Goal: Task Accomplishment & Management: Manage account settings

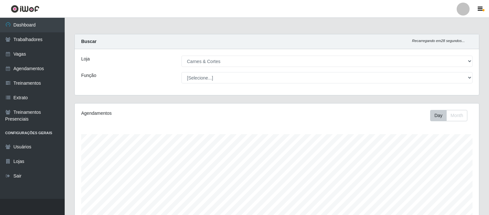
select select "433"
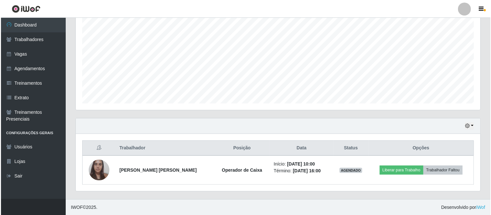
scroll to position [134, 405]
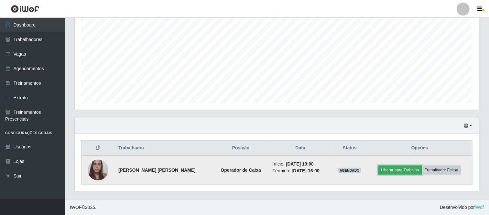
click at [399, 168] on button "Liberar para Trabalho" at bounding box center [401, 170] width 44 height 9
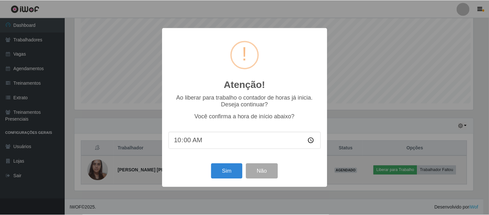
scroll to position [134, 400]
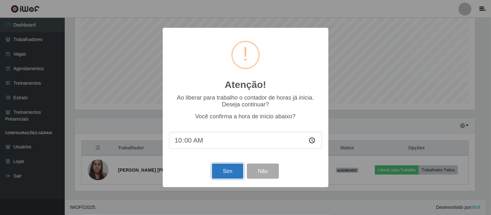
click at [227, 169] on button "Sim" at bounding box center [227, 171] width 31 height 15
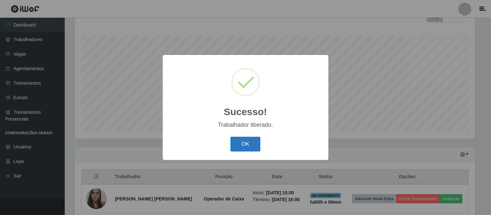
click at [253, 144] on button "OK" at bounding box center [245, 144] width 30 height 15
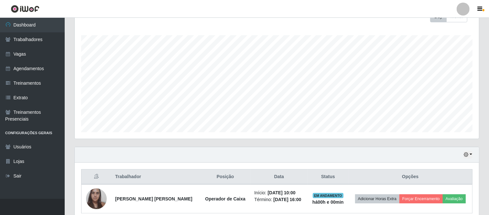
scroll to position [128, 0]
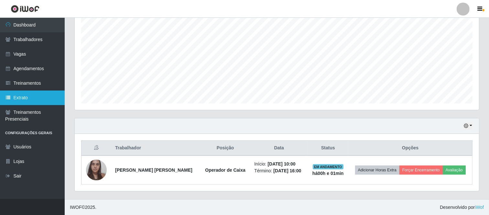
click at [38, 98] on link "Extrato" at bounding box center [32, 98] width 65 height 15
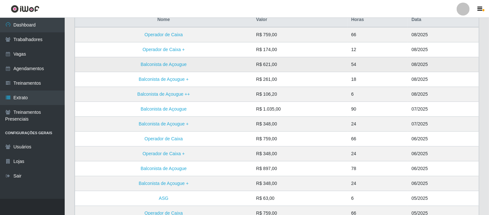
scroll to position [72, 0]
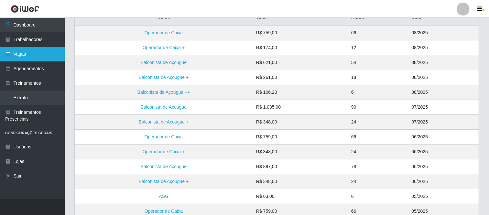
click at [21, 54] on link "Vagas" at bounding box center [32, 54] width 65 height 15
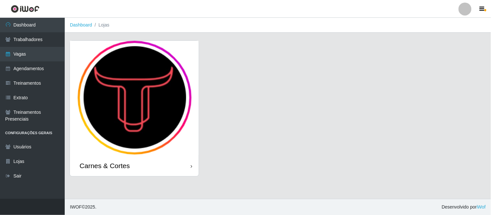
click at [120, 100] on img at bounding box center [134, 98] width 129 height 115
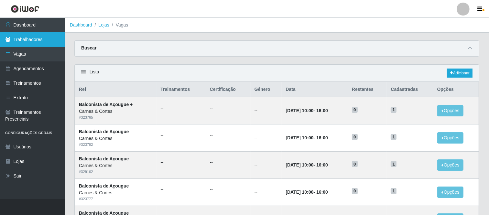
click at [41, 38] on link "Trabalhadores" at bounding box center [32, 39] width 65 height 15
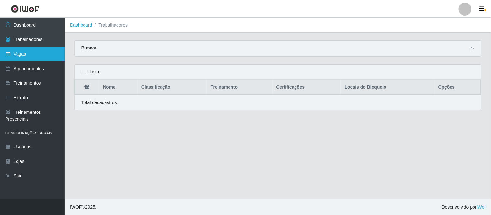
click at [32, 53] on link "Vagas" at bounding box center [32, 54] width 65 height 15
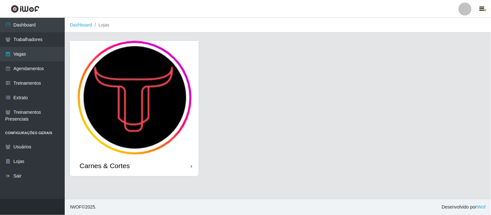
click at [134, 92] on img at bounding box center [134, 98] width 129 height 115
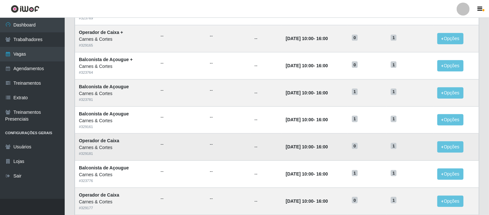
scroll to position [251, 0]
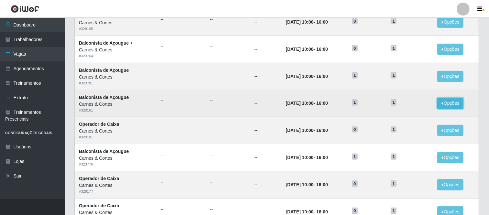
click at [446, 105] on button "Opções" at bounding box center [451, 103] width 27 height 11
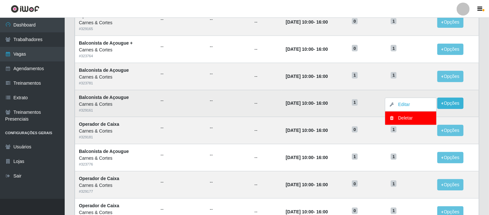
drag, startPoint x: 312, startPoint y: 106, endPoint x: 203, endPoint y: 99, distance: 109.0
click at [309, 106] on time "[DATE] 10:00" at bounding box center [300, 103] width 28 height 5
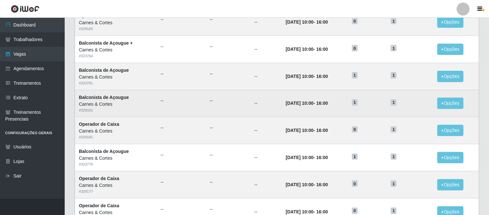
click at [302, 105] on time "[DATE] 10:00" at bounding box center [300, 103] width 28 height 5
click at [397, 102] on span "1" at bounding box center [394, 102] width 6 height 6
click at [368, 104] on h5 "1" at bounding box center [367, 102] width 31 height 7
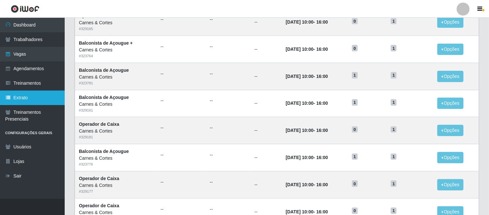
click at [41, 103] on link "Extrato" at bounding box center [32, 98] width 65 height 15
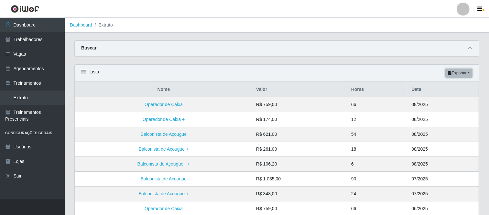
click at [460, 76] on button "Exportar" at bounding box center [459, 73] width 27 height 9
click at [436, 88] on button "PDF" at bounding box center [447, 86] width 51 height 14
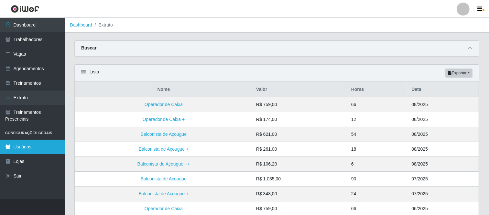
click at [35, 149] on link "Usuários" at bounding box center [32, 147] width 65 height 15
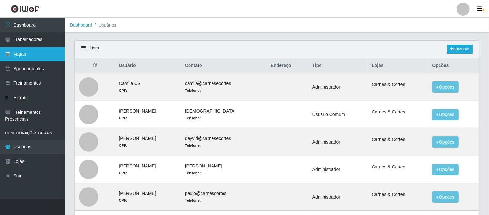
click at [36, 56] on link "Vagas" at bounding box center [32, 54] width 65 height 15
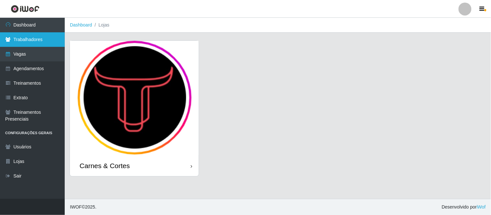
click at [41, 37] on link "Trabalhadores" at bounding box center [32, 39] width 65 height 15
